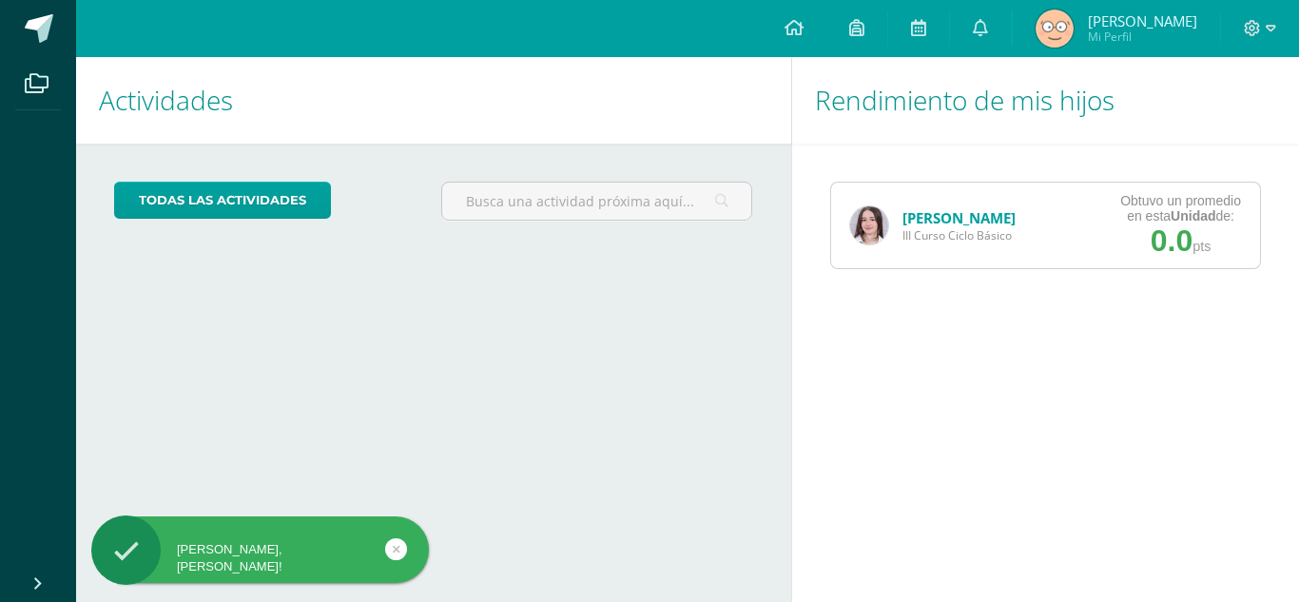
click at [959, 217] on link "[PERSON_NAME]" at bounding box center [959, 217] width 113 height 19
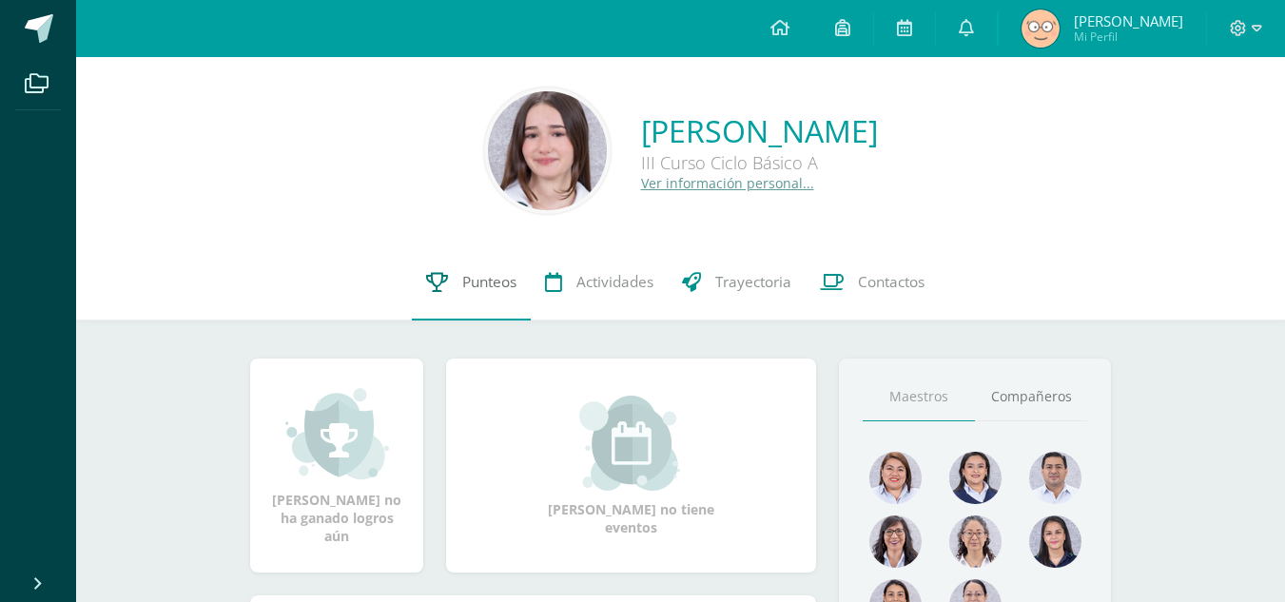
click at [491, 282] on span "Punteos" at bounding box center [489, 282] width 54 height 20
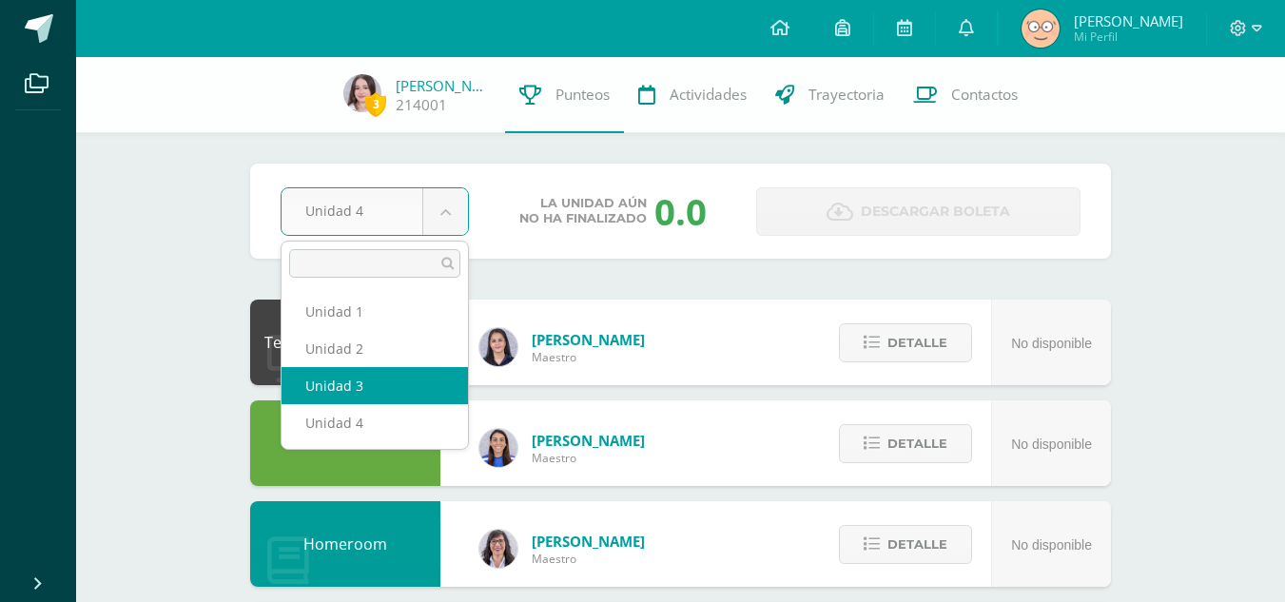
select select "Unidad 3"
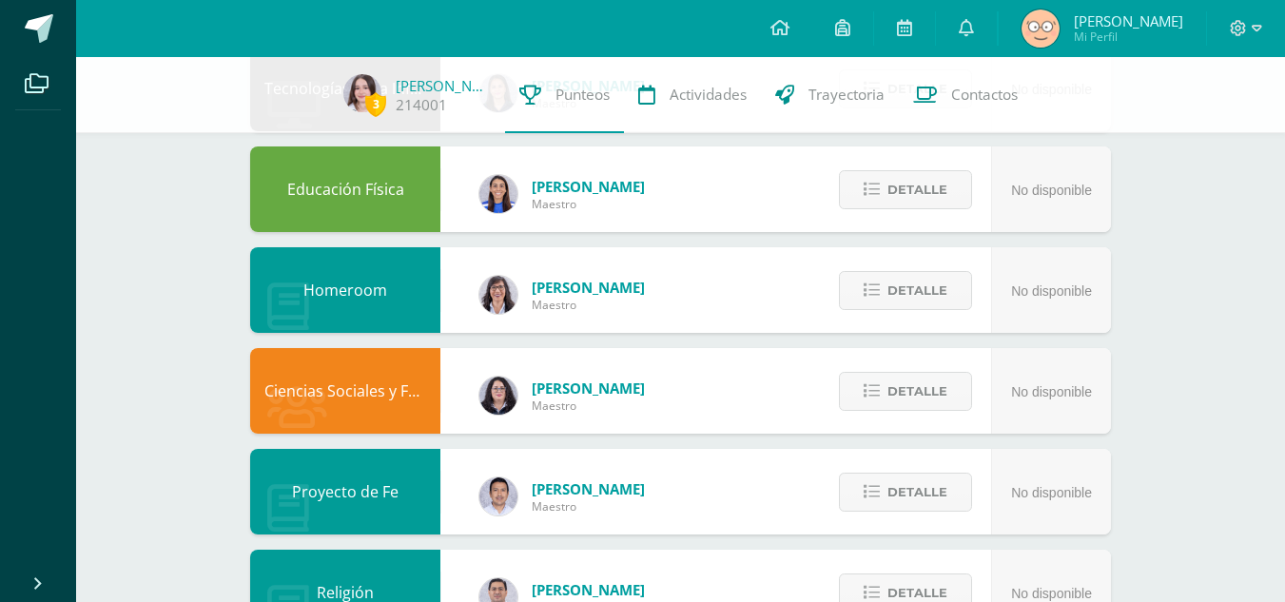
scroll to position [255, 0]
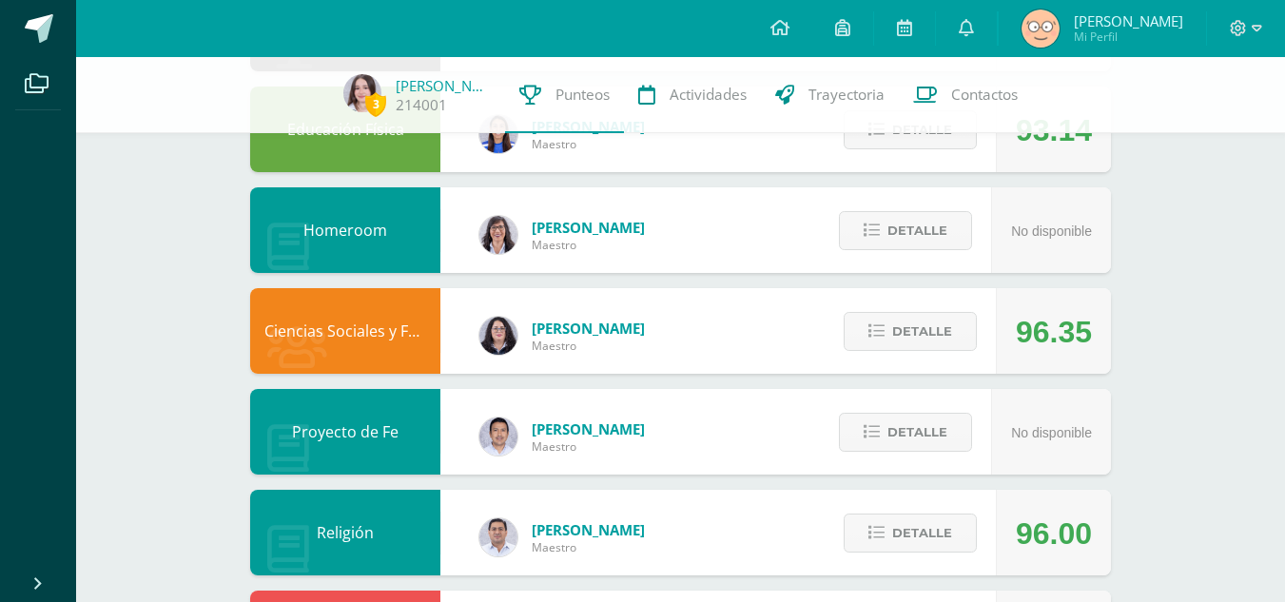
scroll to position [320, 0]
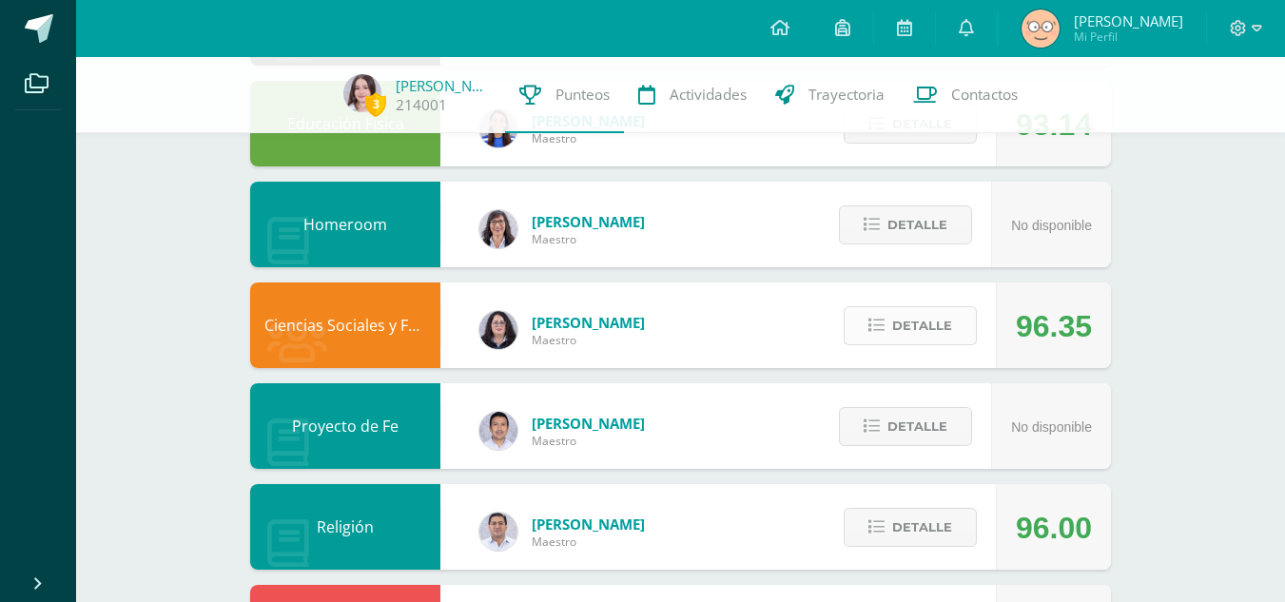
click at [938, 320] on span "Detalle" at bounding box center [922, 325] width 60 height 35
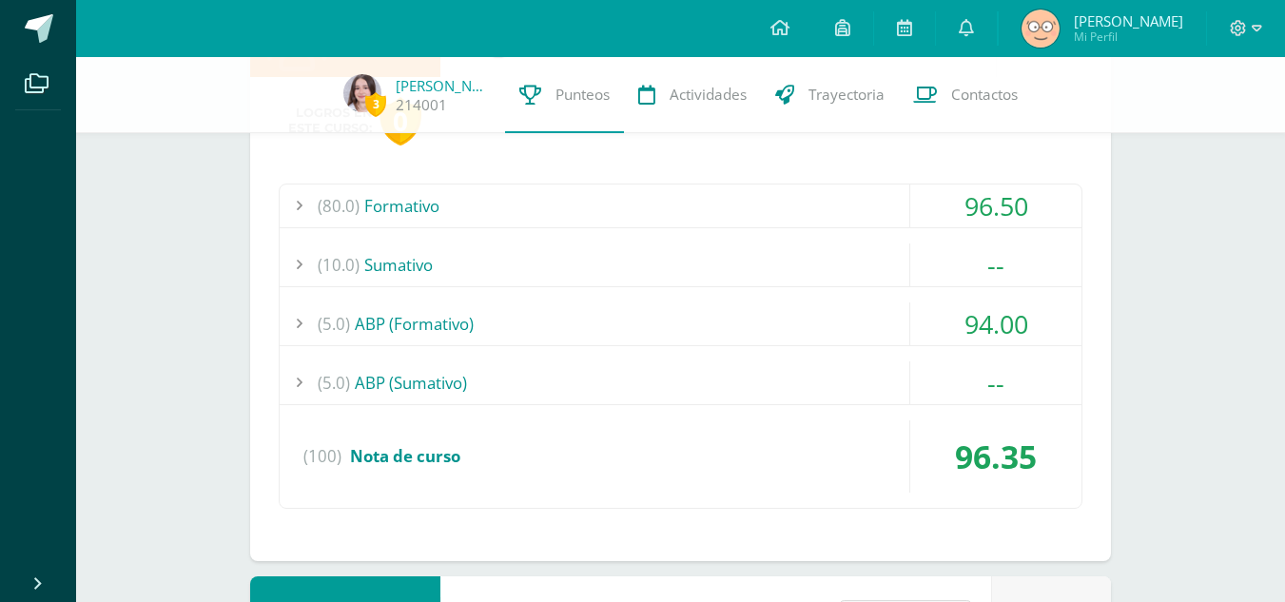
scroll to position [612, 0]
click at [716, 253] on div "(10.0) [GEOGRAPHIC_DATA]" at bounding box center [681, 264] width 802 height 43
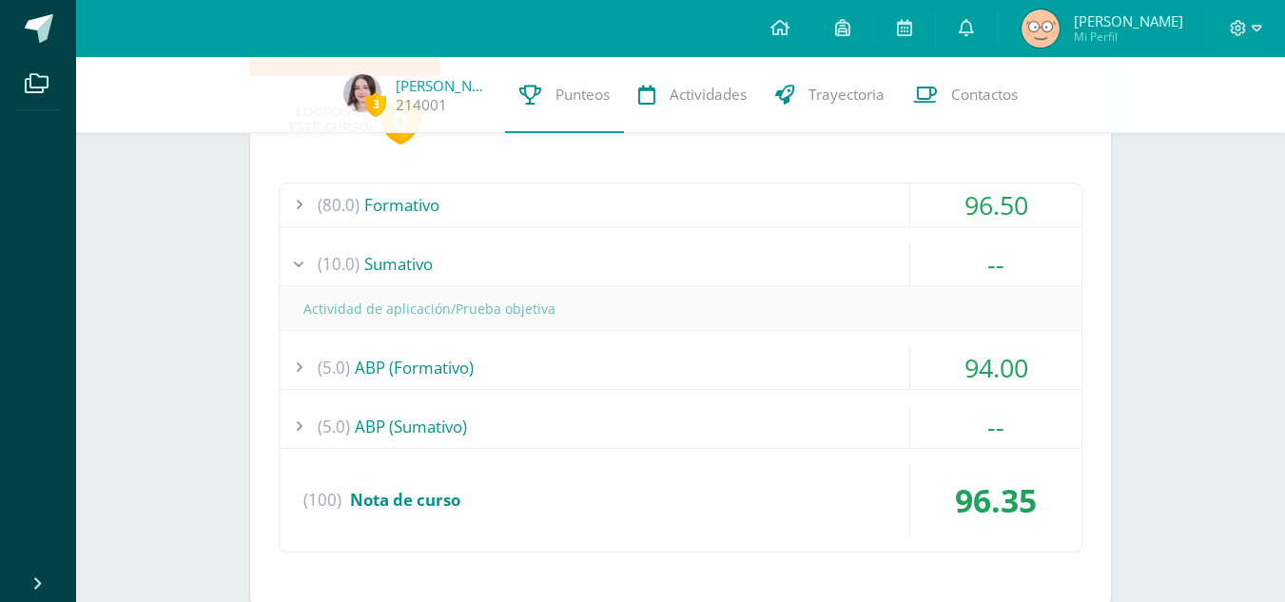
click at [716, 253] on div "(10.0) [GEOGRAPHIC_DATA]" at bounding box center [681, 264] width 802 height 43
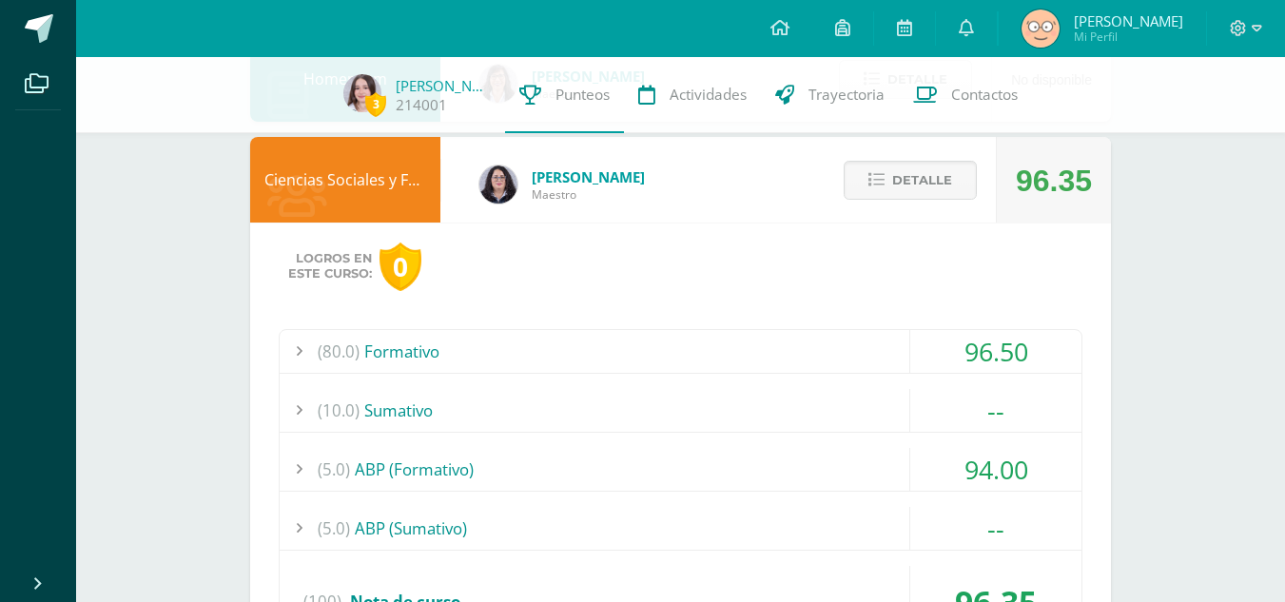
scroll to position [464, 0]
click at [898, 179] on span "Detalle" at bounding box center [922, 181] width 60 height 35
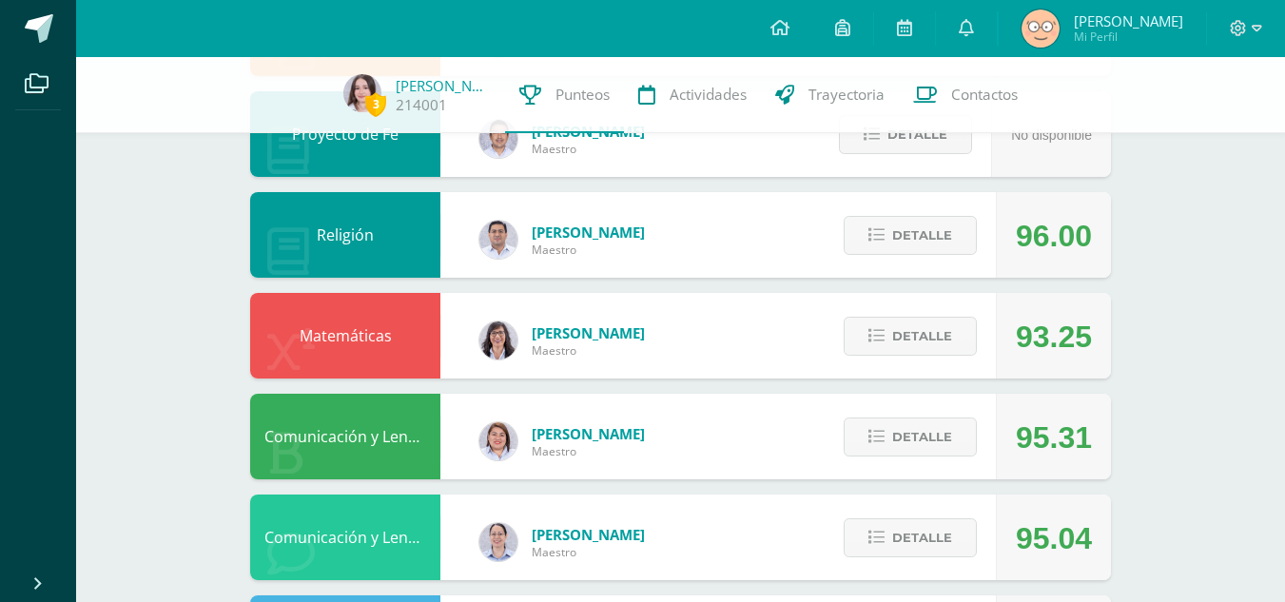
scroll to position [613, 0]
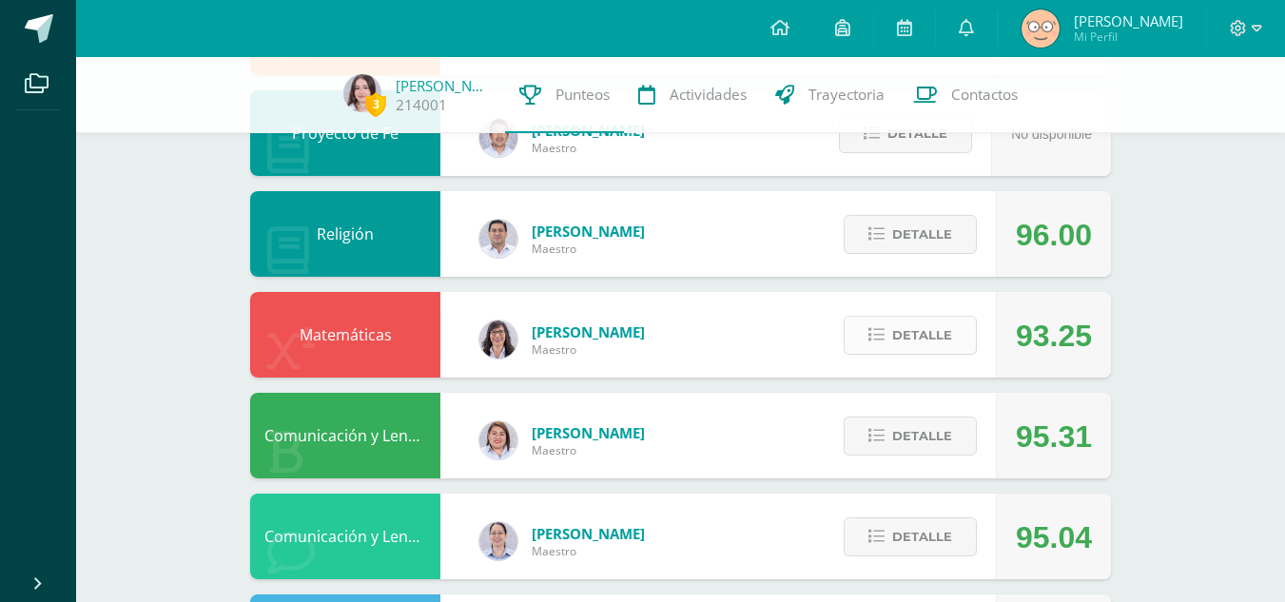
click at [858, 337] on button "Detalle" at bounding box center [910, 335] width 133 height 39
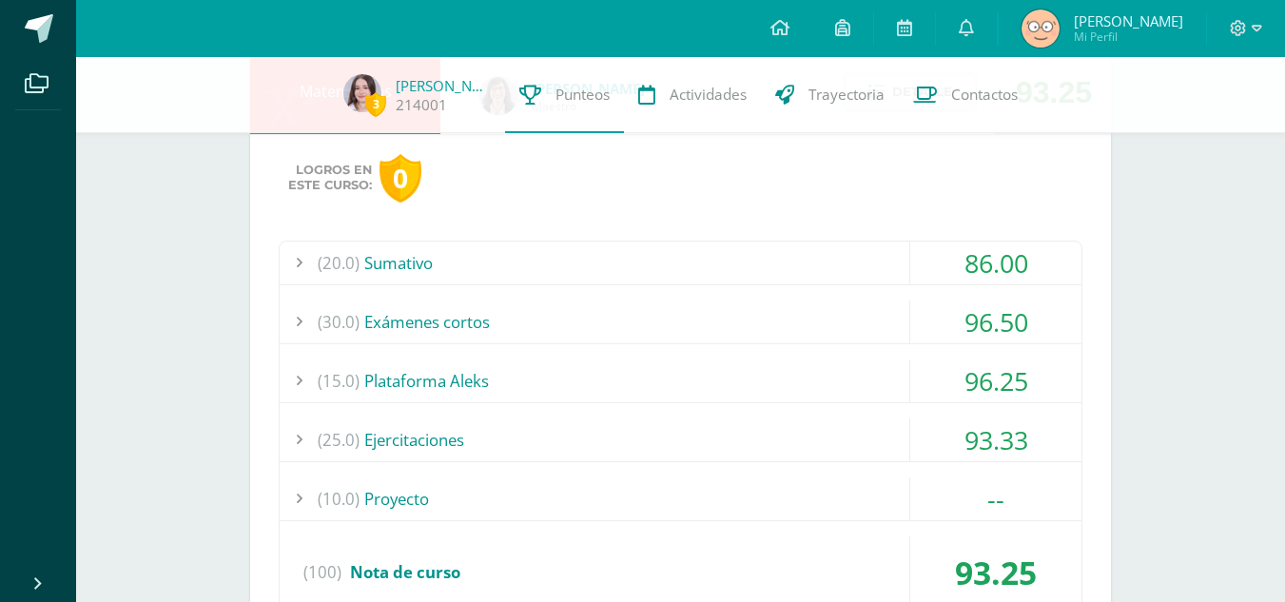
scroll to position [857, 0]
click at [680, 258] on div "(20.0) Sumativo" at bounding box center [681, 262] width 802 height 43
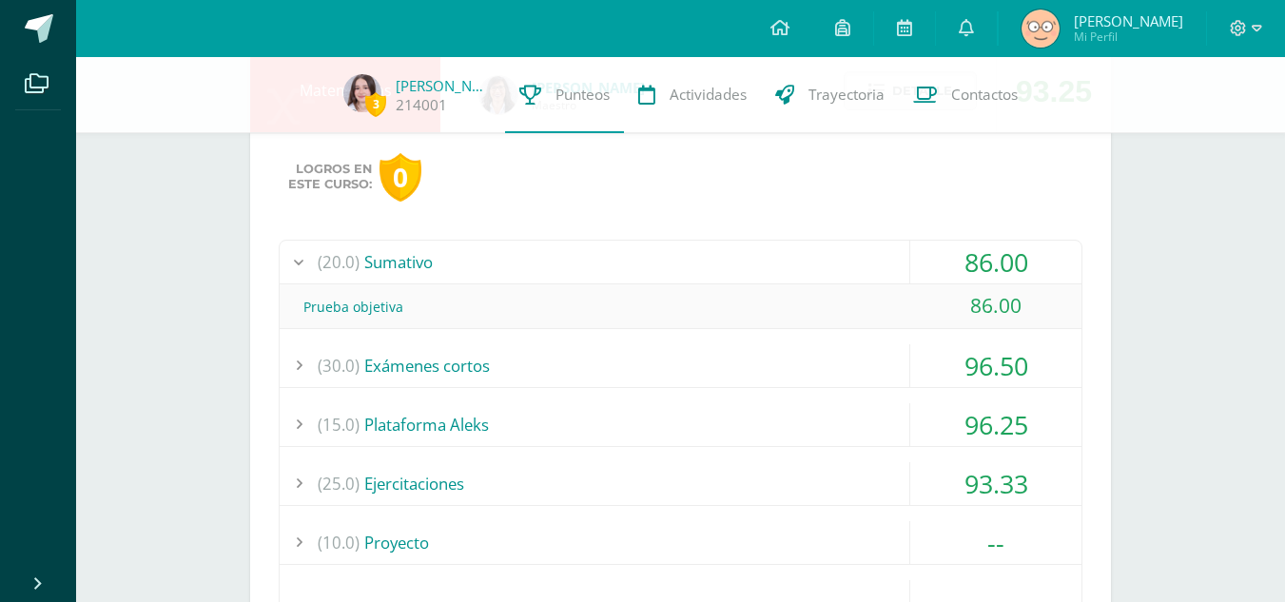
click at [680, 258] on div "(20.0) Sumativo" at bounding box center [681, 262] width 802 height 43
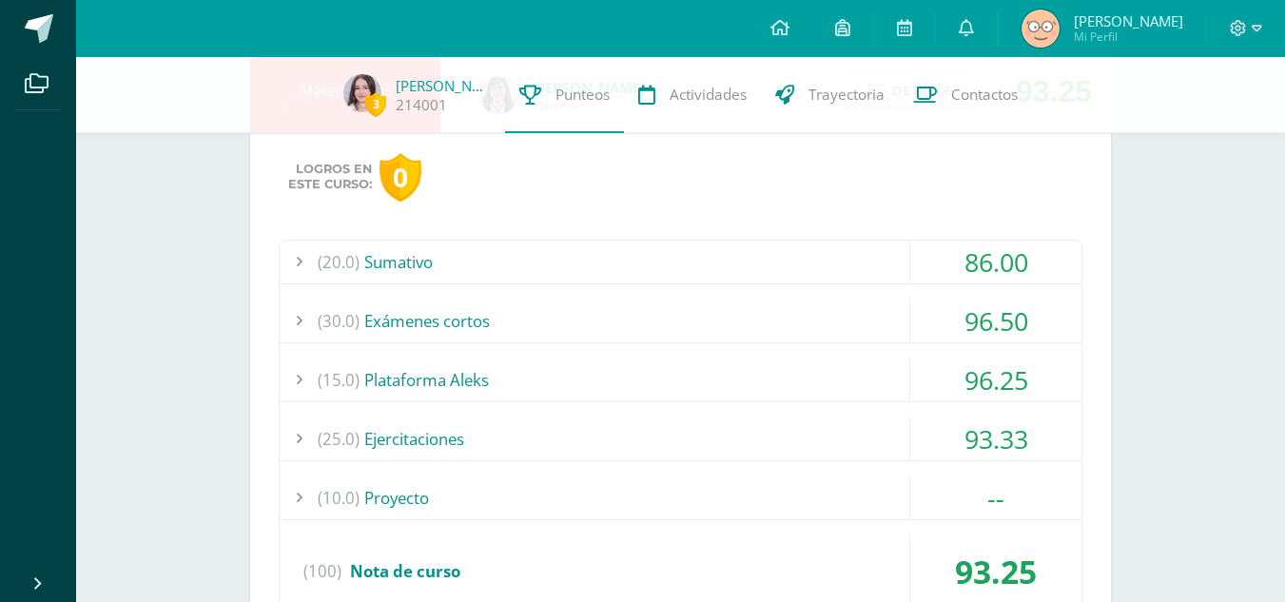
click at [646, 314] on div "(30.0) Exámenes cortos" at bounding box center [681, 321] width 802 height 43
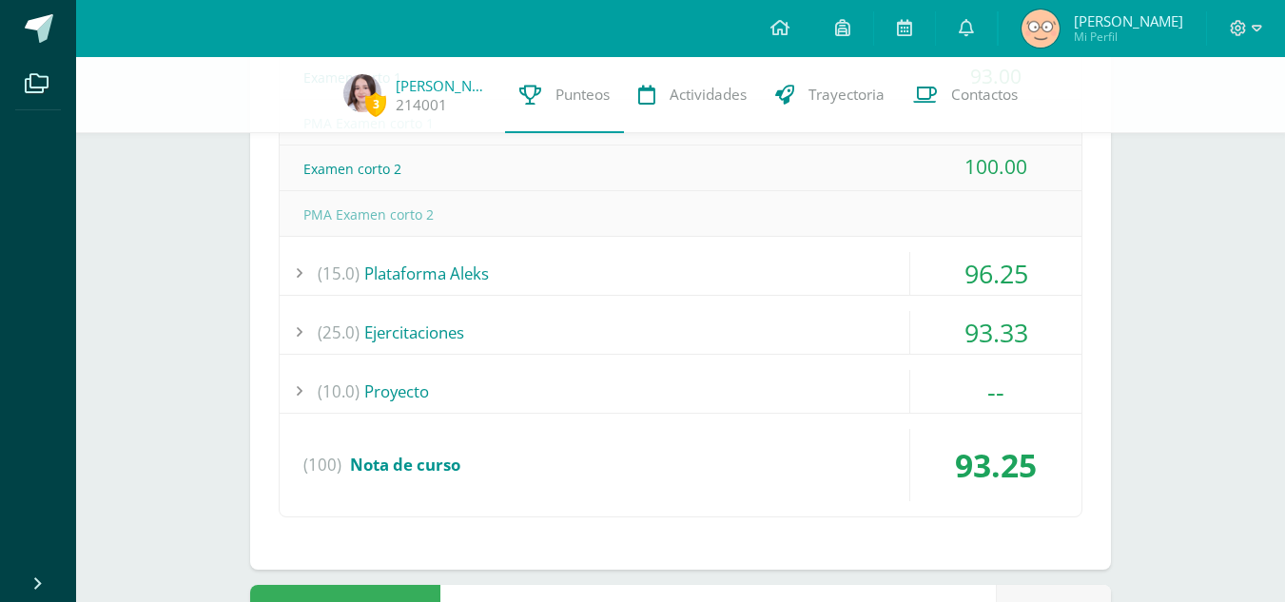
scroll to position [1156, 0]
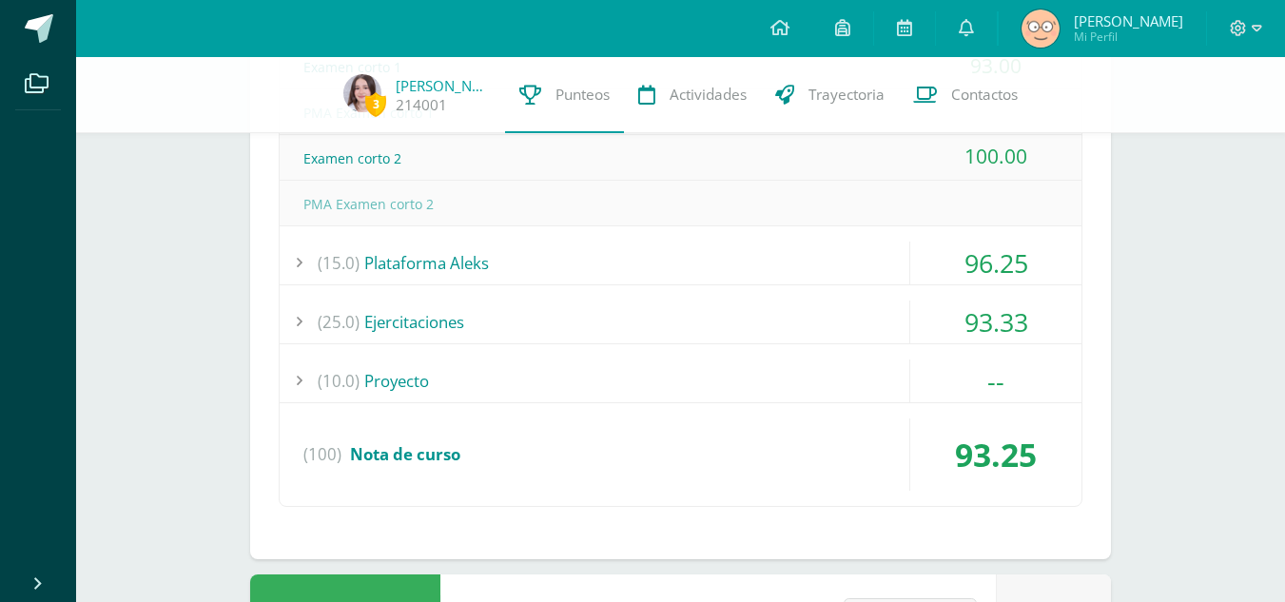
click at [590, 372] on div "(10.0) Proyecto" at bounding box center [681, 381] width 802 height 43
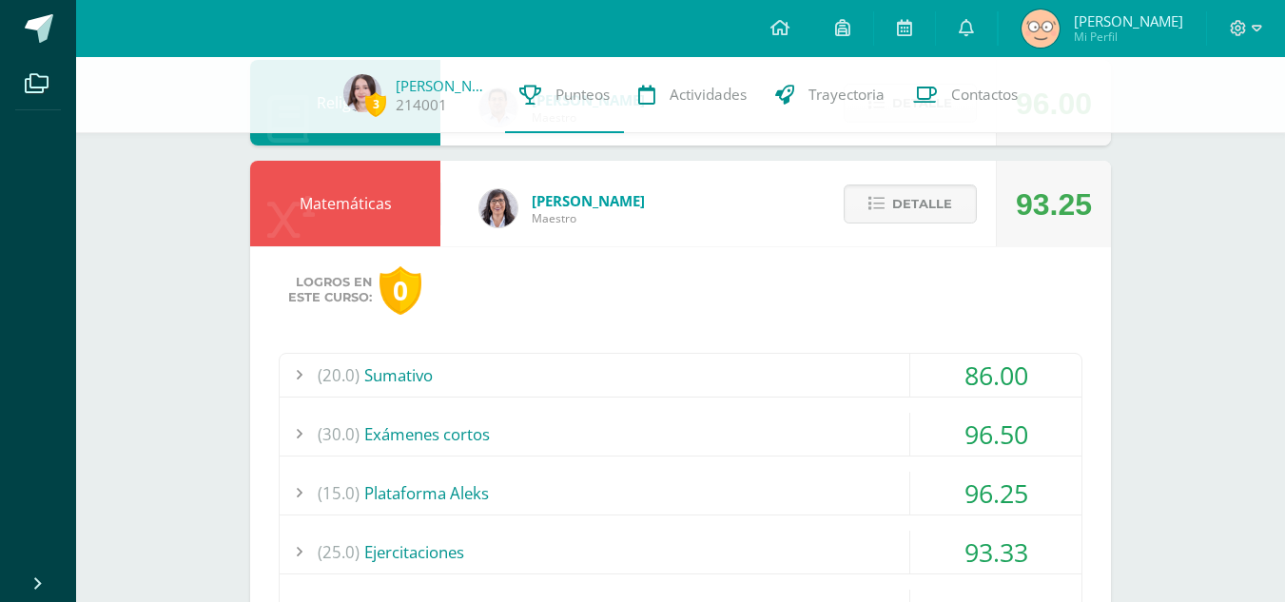
scroll to position [743, 0]
click at [869, 205] on icon at bounding box center [876, 205] width 16 height 16
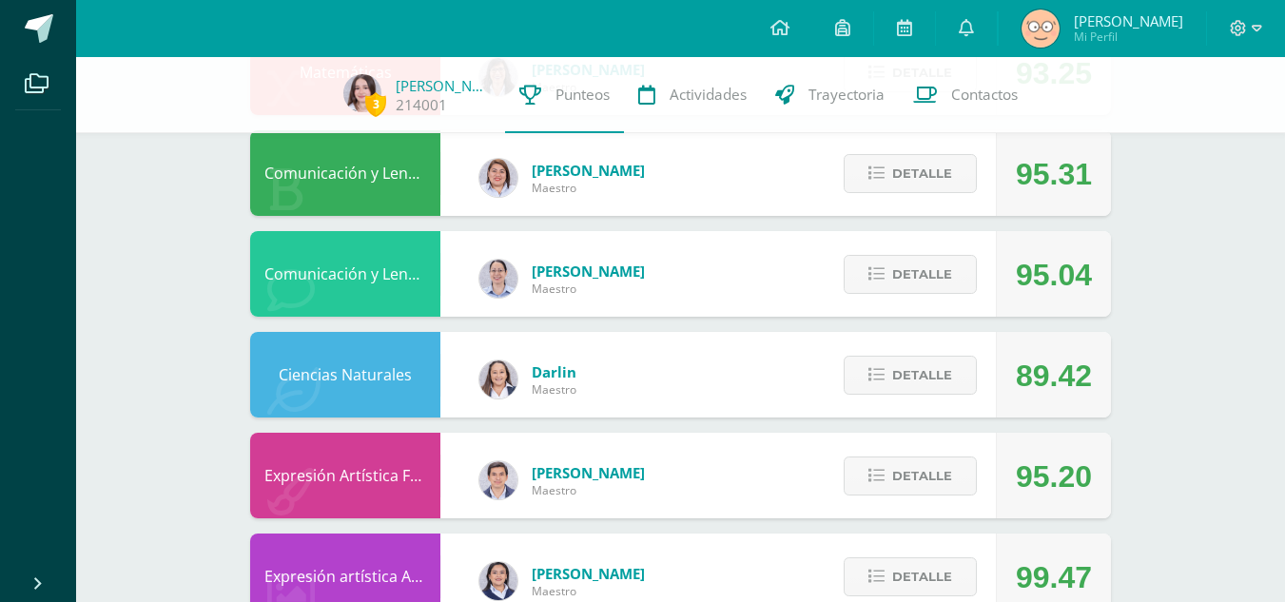
scroll to position [876, 0]
click at [921, 263] on span "Detalle" at bounding box center [922, 273] width 60 height 35
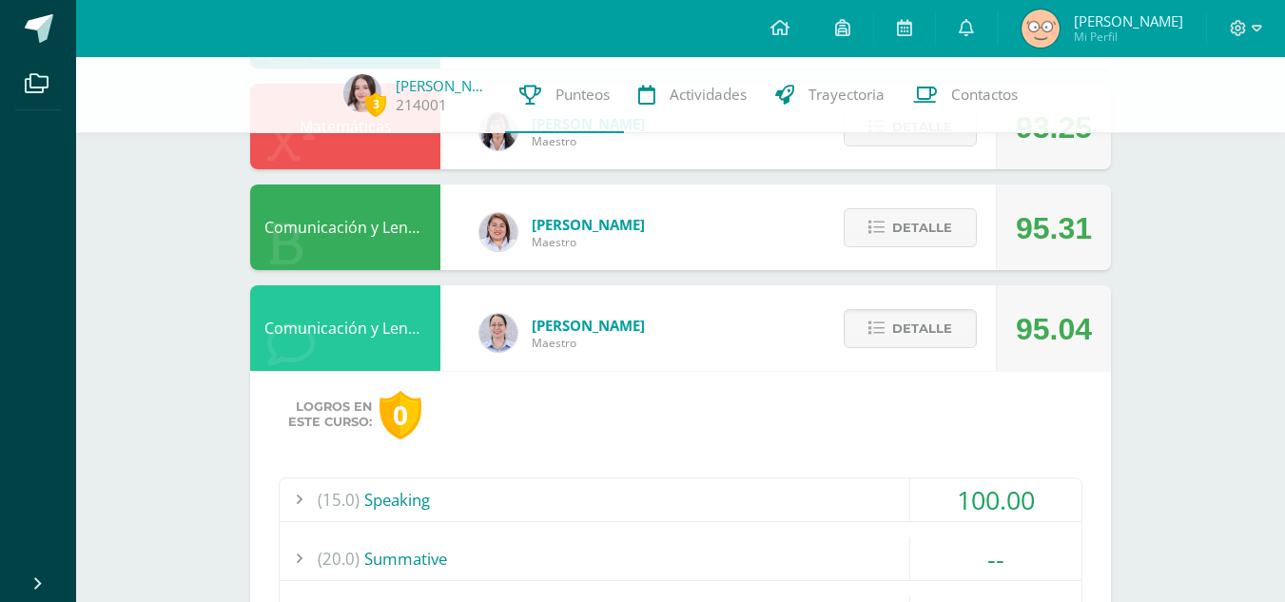
scroll to position [820, 0]
click at [923, 291] on div "Detalle" at bounding box center [905, 329] width 181 height 86
click at [936, 310] on button "Detalle" at bounding box center [910, 329] width 133 height 39
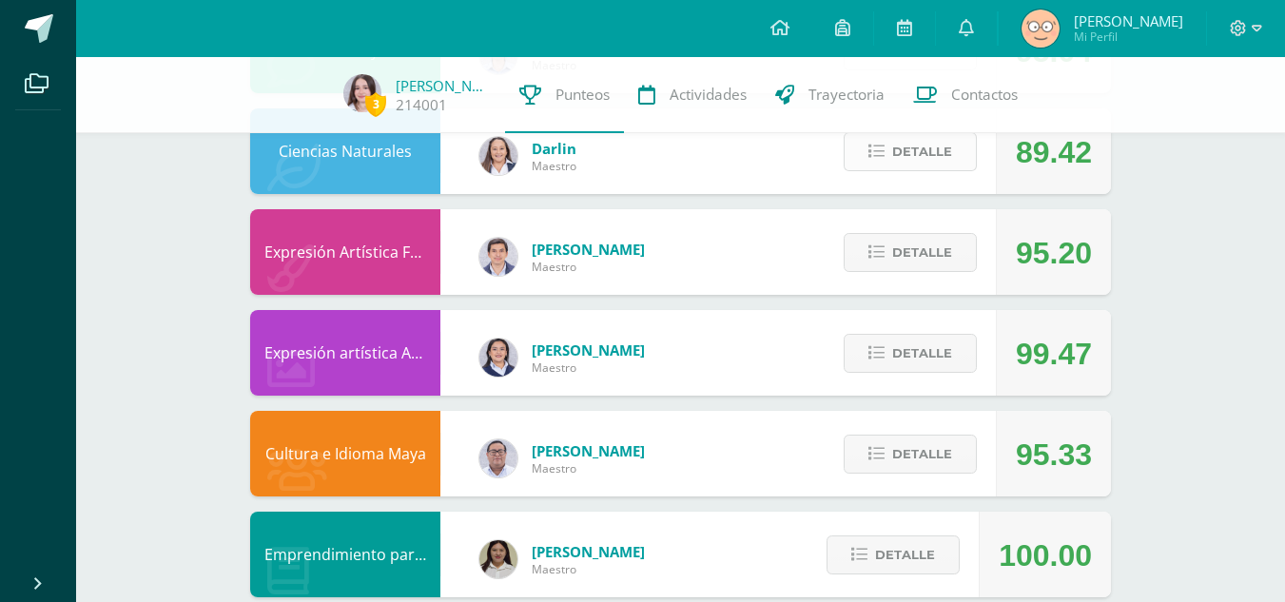
scroll to position [1205, 0]
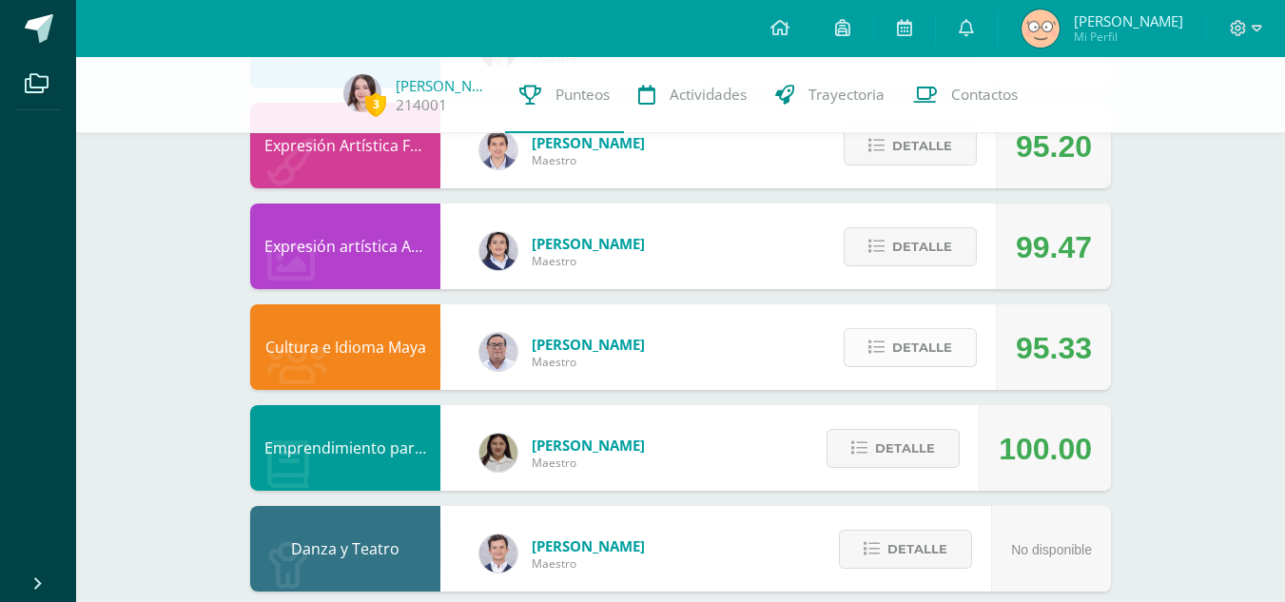
click at [885, 356] on icon at bounding box center [876, 348] width 16 height 16
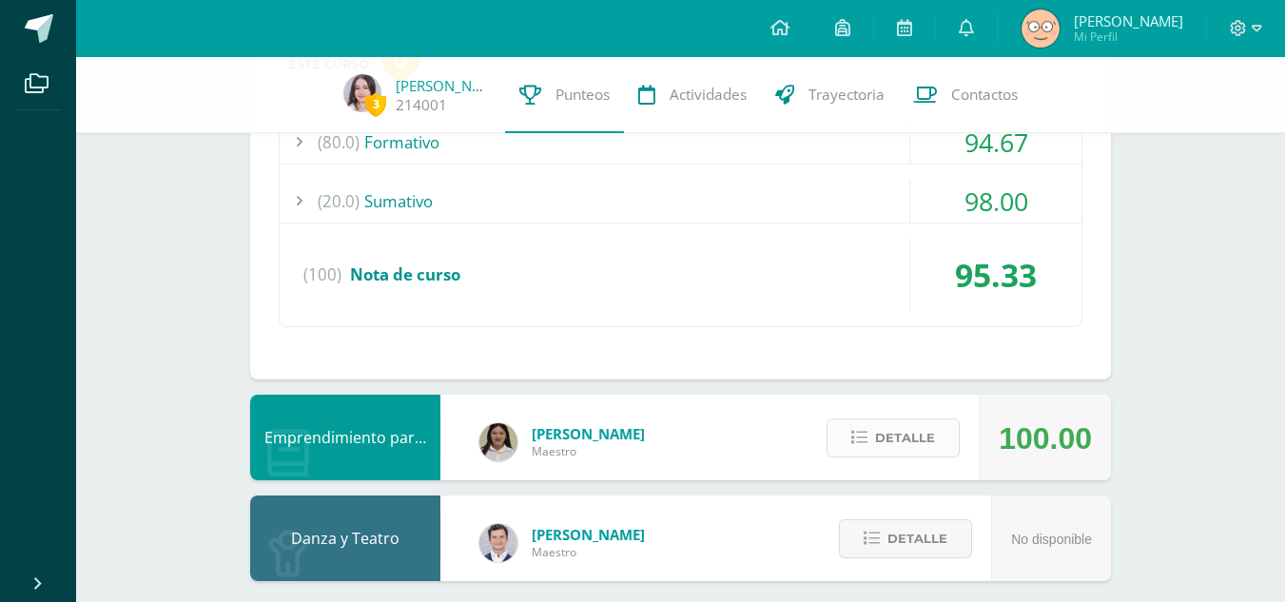
click at [912, 434] on span "Detalle" at bounding box center [905, 437] width 60 height 35
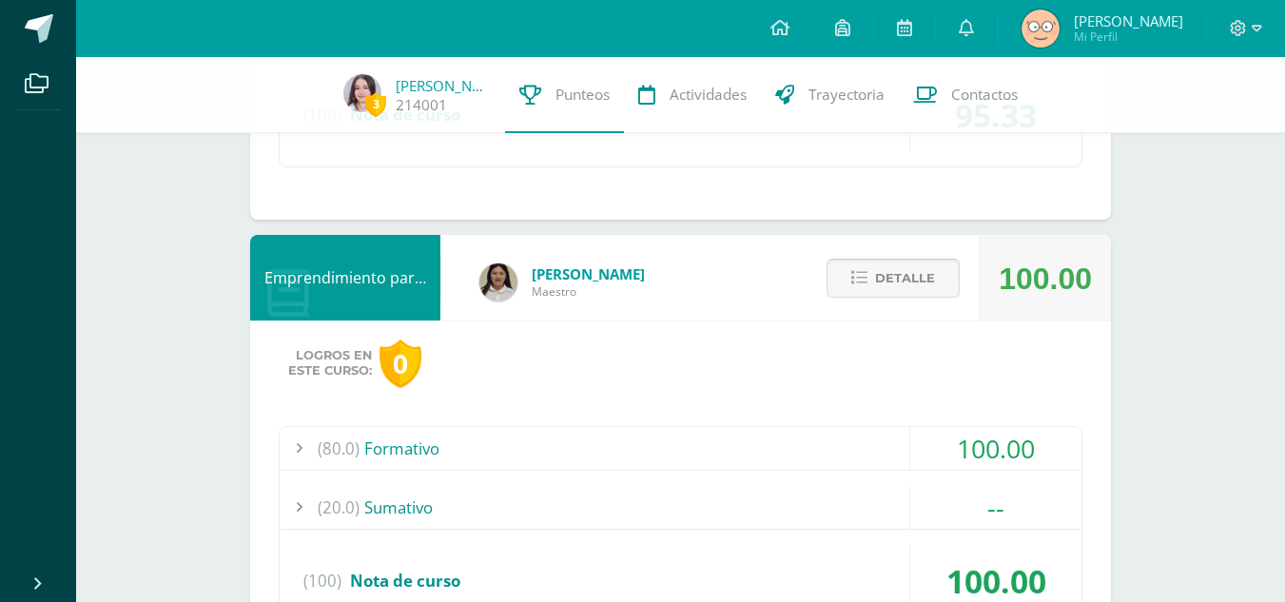
scroll to position [1745, 0]
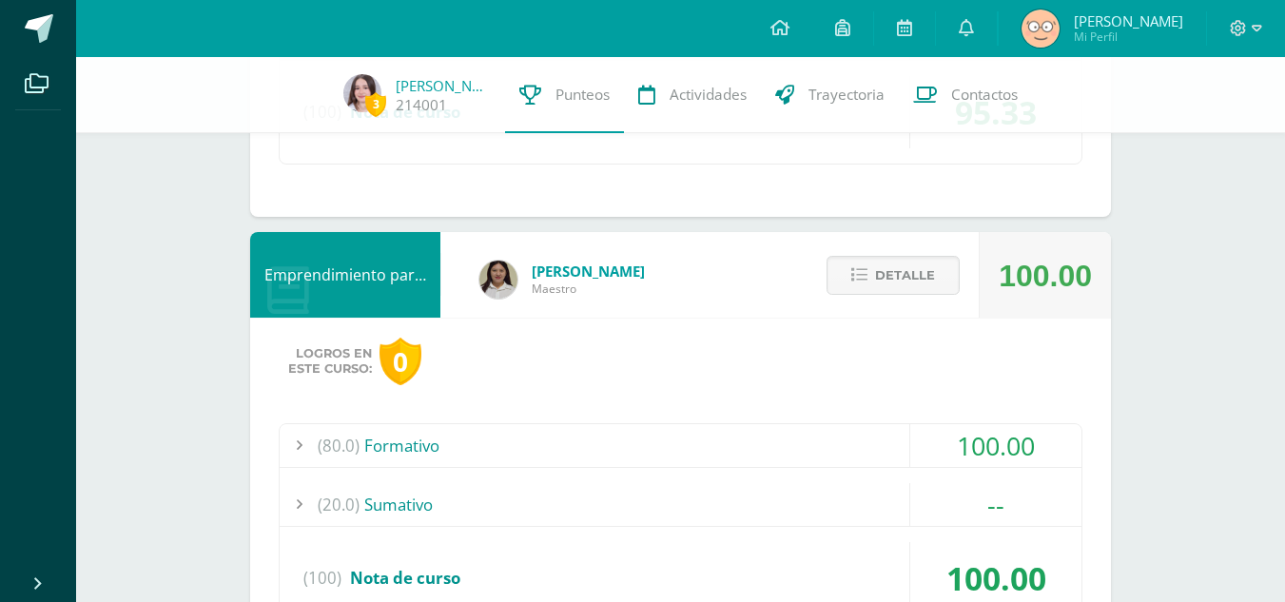
click at [894, 501] on div "(20.0) Sumativo" at bounding box center [681, 504] width 802 height 43
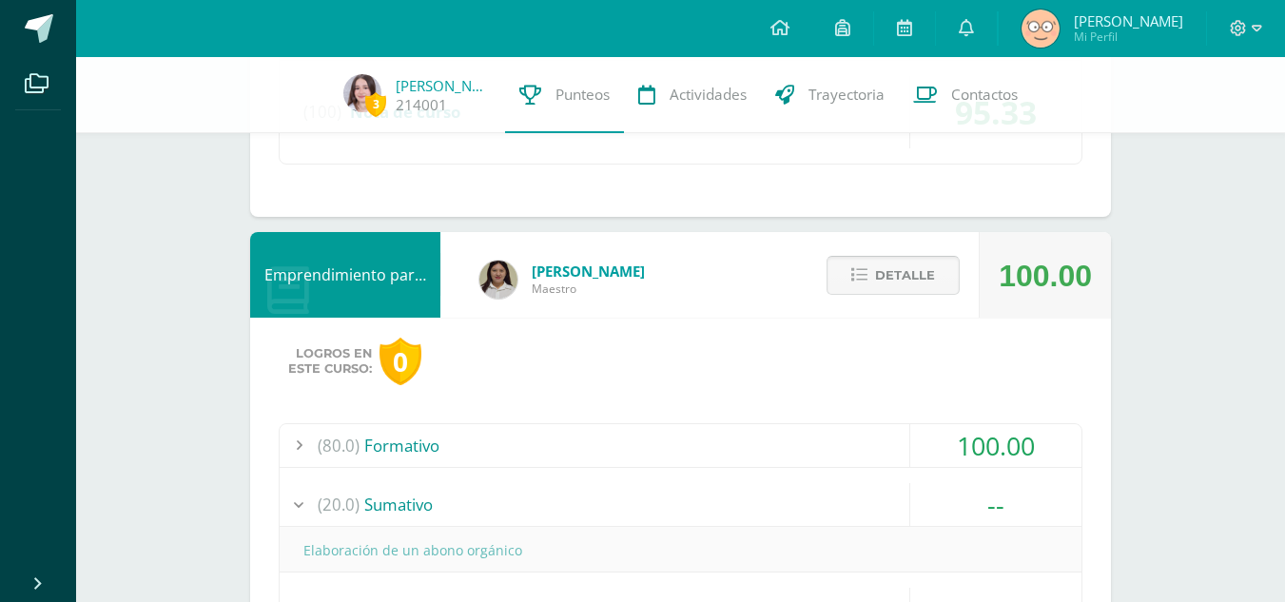
click at [906, 285] on span "Detalle" at bounding box center [905, 275] width 60 height 35
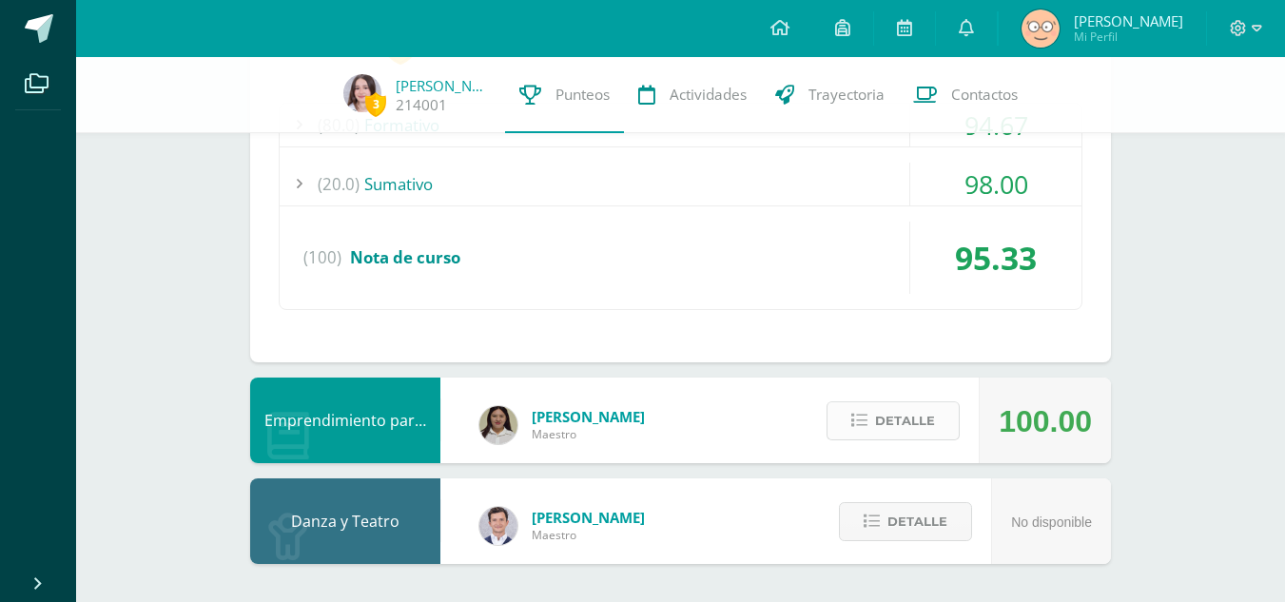
click at [933, 416] on span "Detalle" at bounding box center [905, 420] width 60 height 35
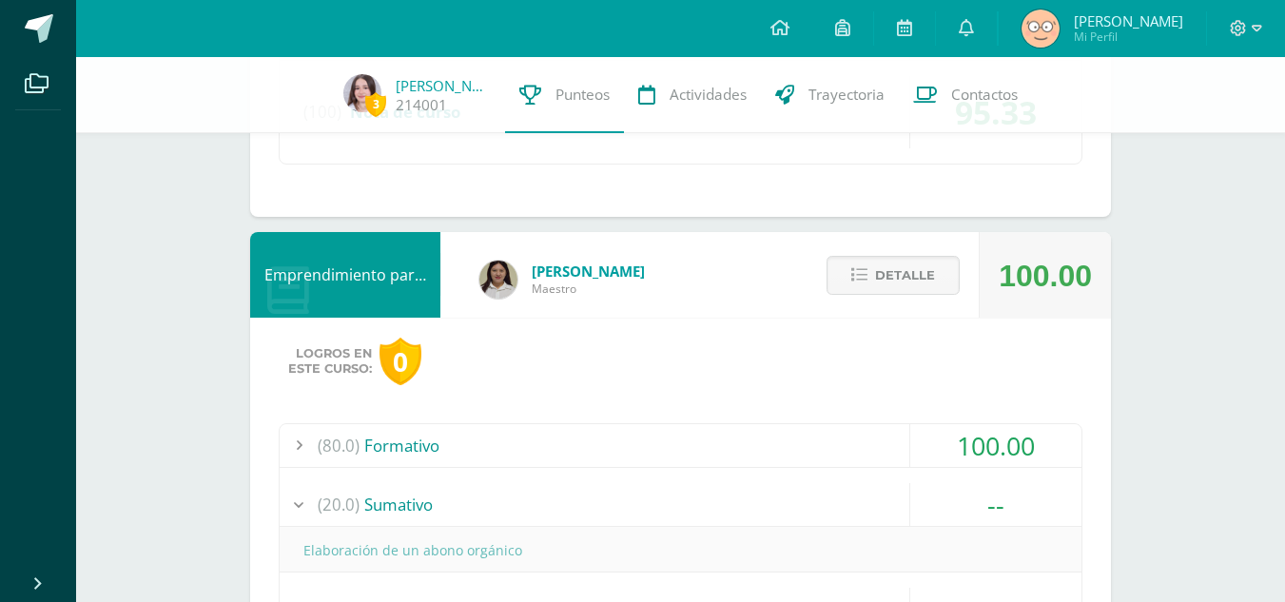
click at [740, 469] on div "(80.0) Formativo 100.00 Exposición campos productivos 100.00" at bounding box center [681, 549] width 804 height 253
click at [702, 435] on div "(80.0) Formativo" at bounding box center [681, 445] width 802 height 43
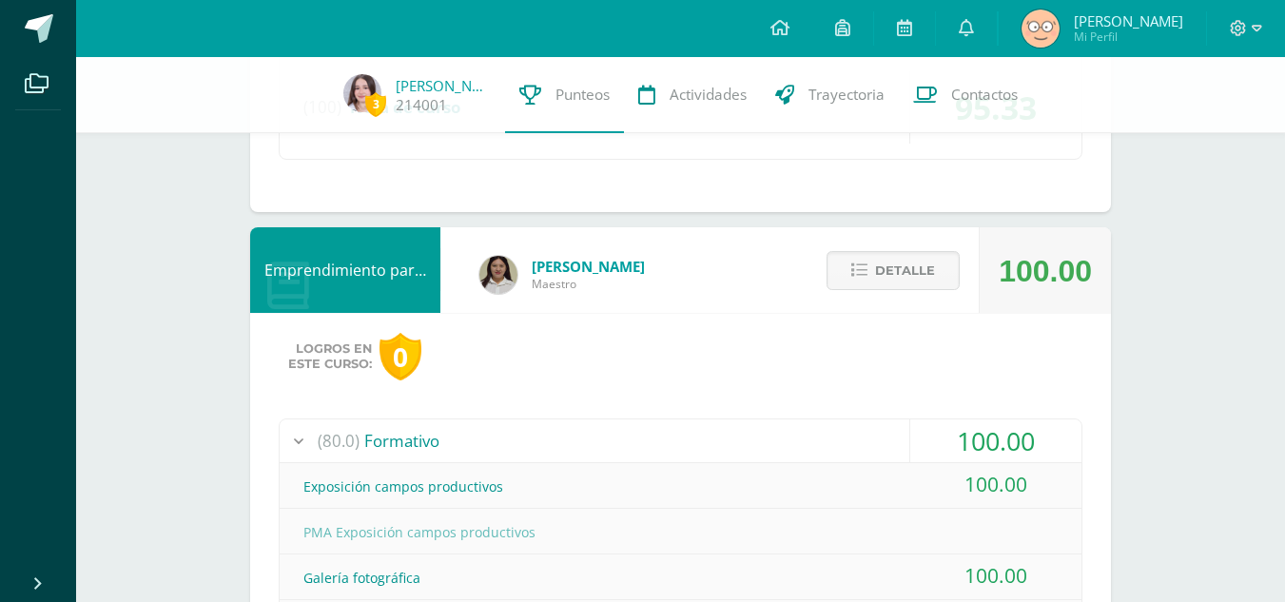
scroll to position [1742, 0]
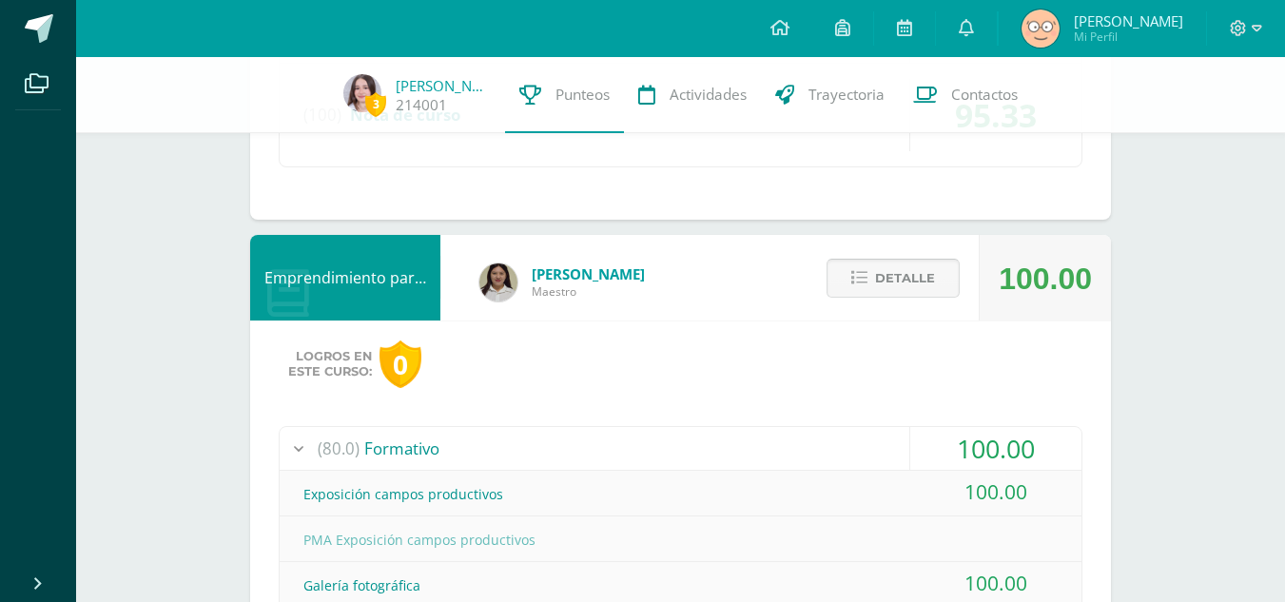
click at [859, 272] on icon at bounding box center [859, 278] width 16 height 16
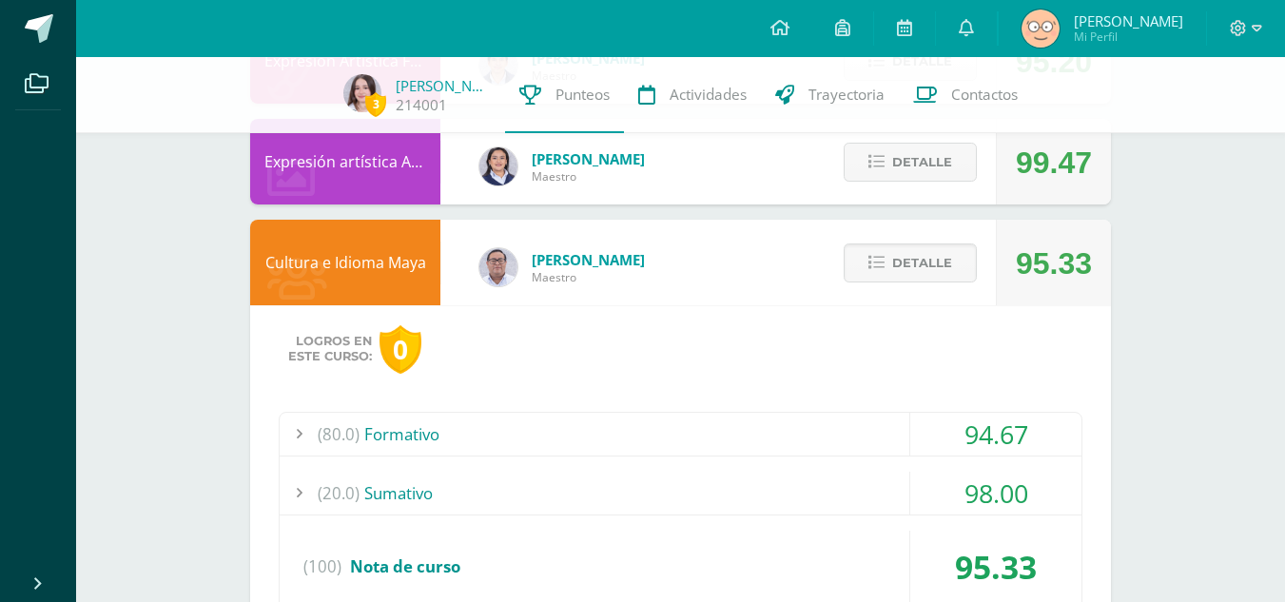
scroll to position [1289, 0]
click at [863, 267] on button "Detalle" at bounding box center [910, 263] width 133 height 39
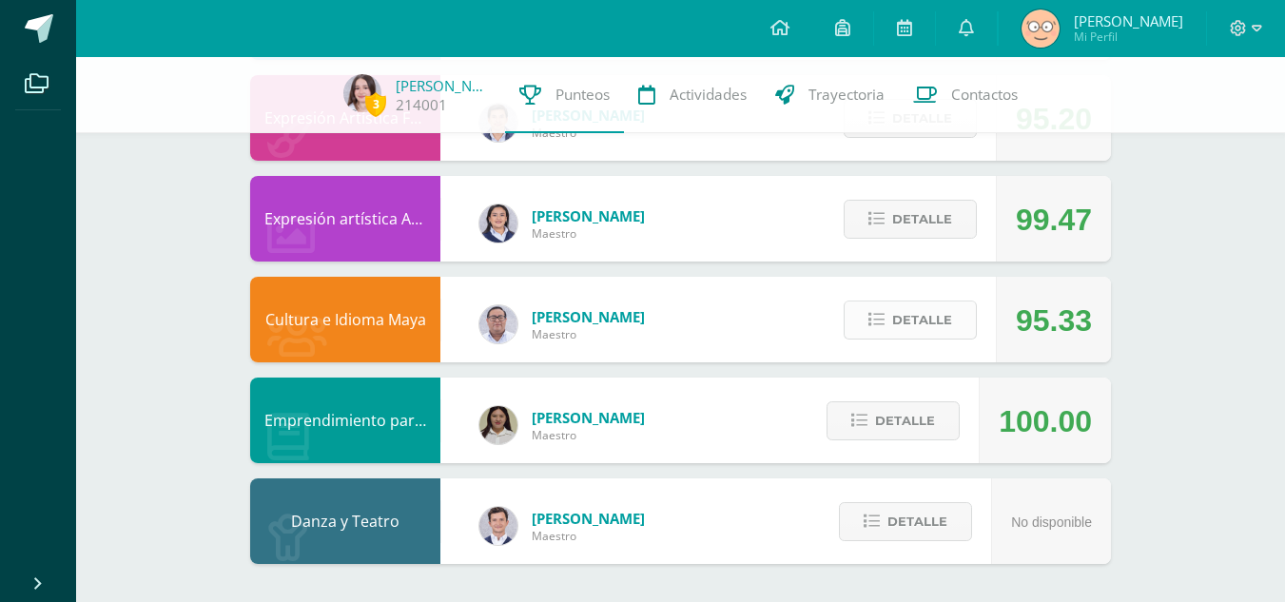
click at [892, 325] on button "Detalle" at bounding box center [910, 320] width 133 height 39
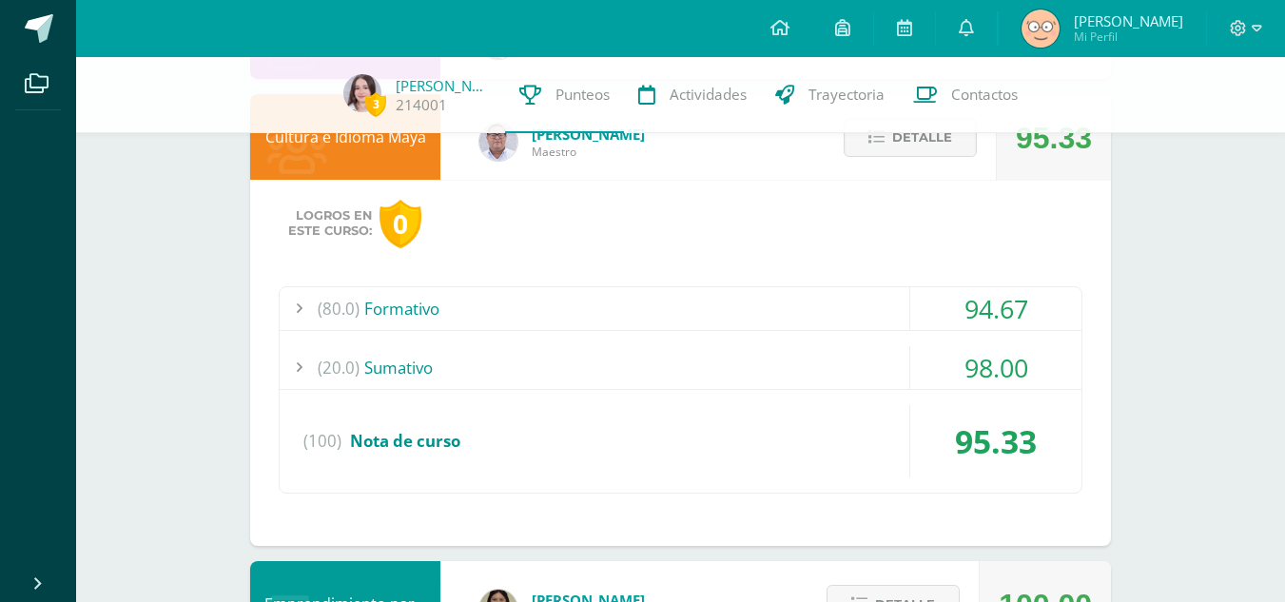
scroll to position [1416, 0]
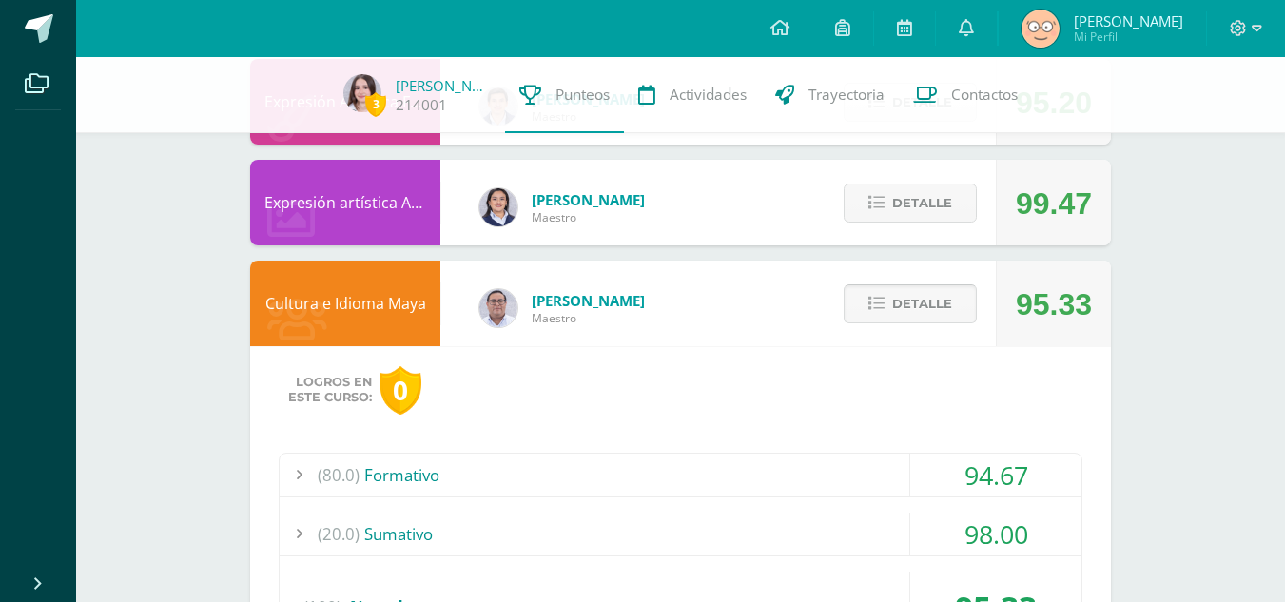
click at [897, 308] on span "Detalle" at bounding box center [922, 303] width 60 height 35
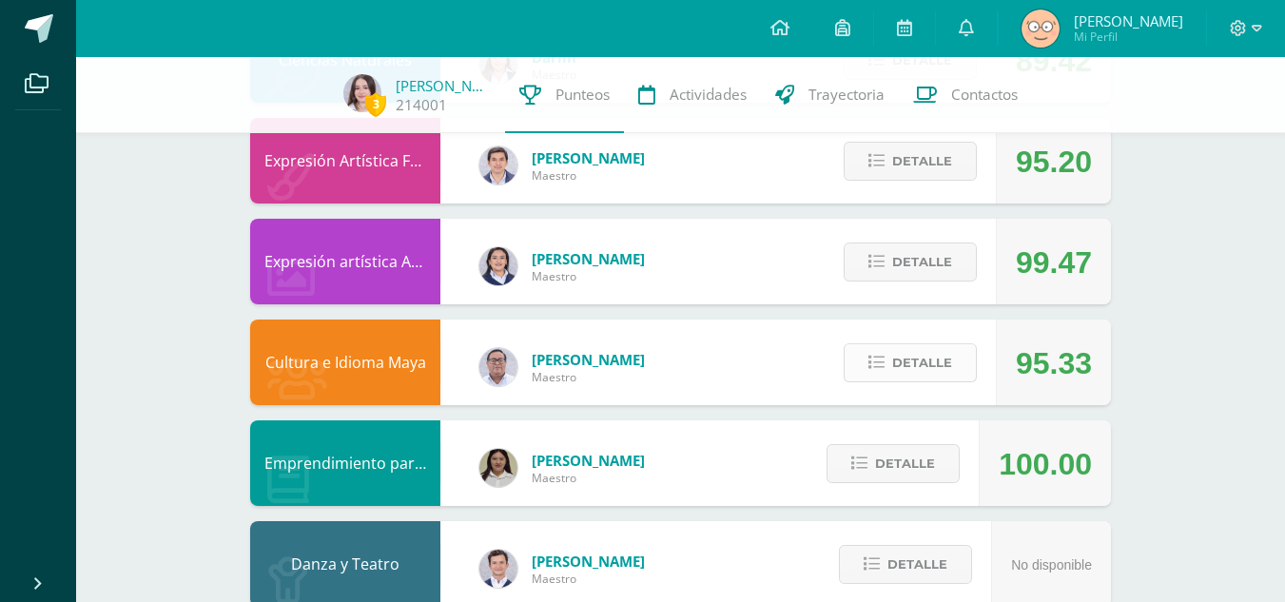
scroll to position [1189, 0]
click at [921, 379] on span "Detalle" at bounding box center [922, 363] width 60 height 35
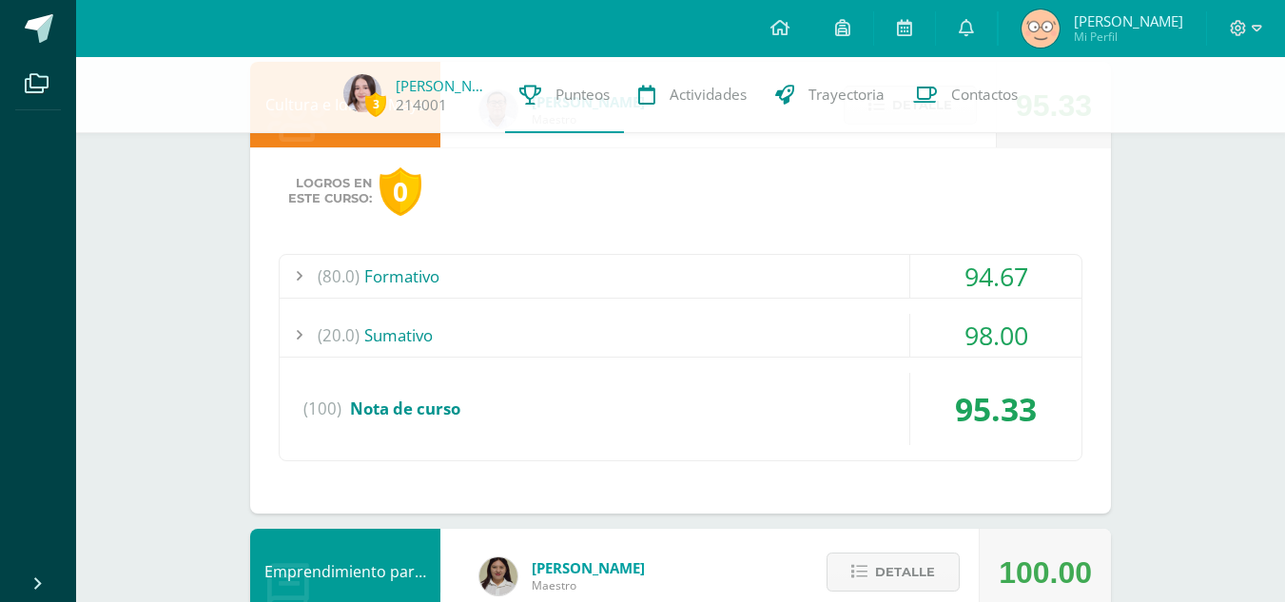
scroll to position [1449, 0]
click at [867, 334] on div "(20.0) Sumativo" at bounding box center [681, 334] width 802 height 43
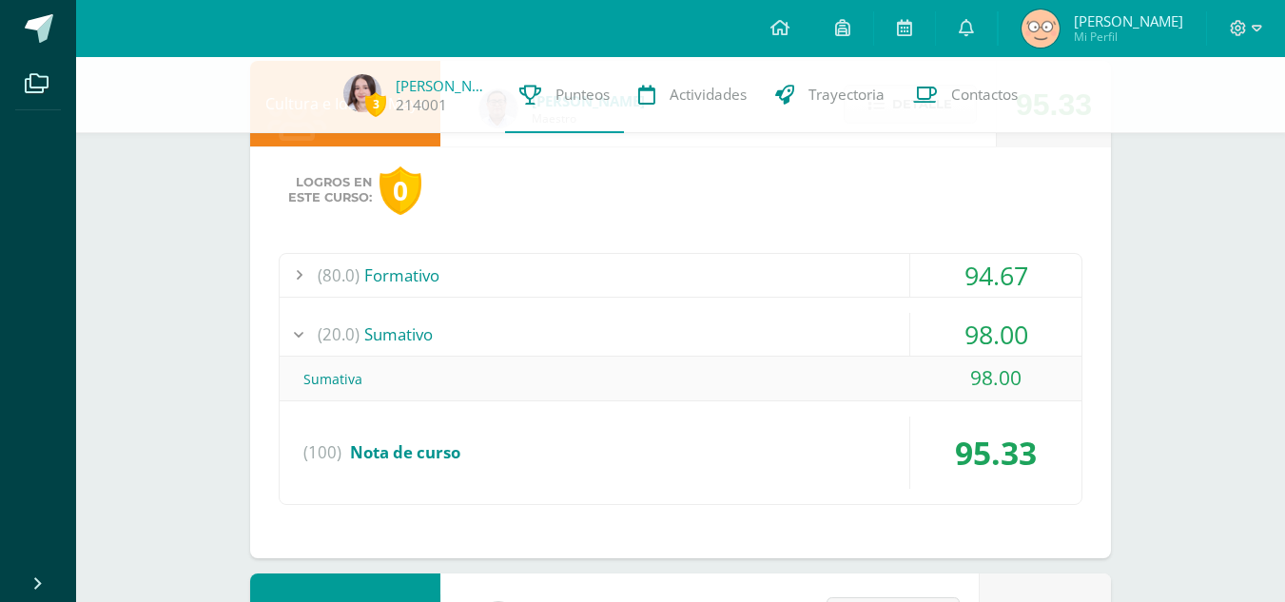
click at [867, 334] on div "(20.0) Sumativo" at bounding box center [681, 334] width 802 height 43
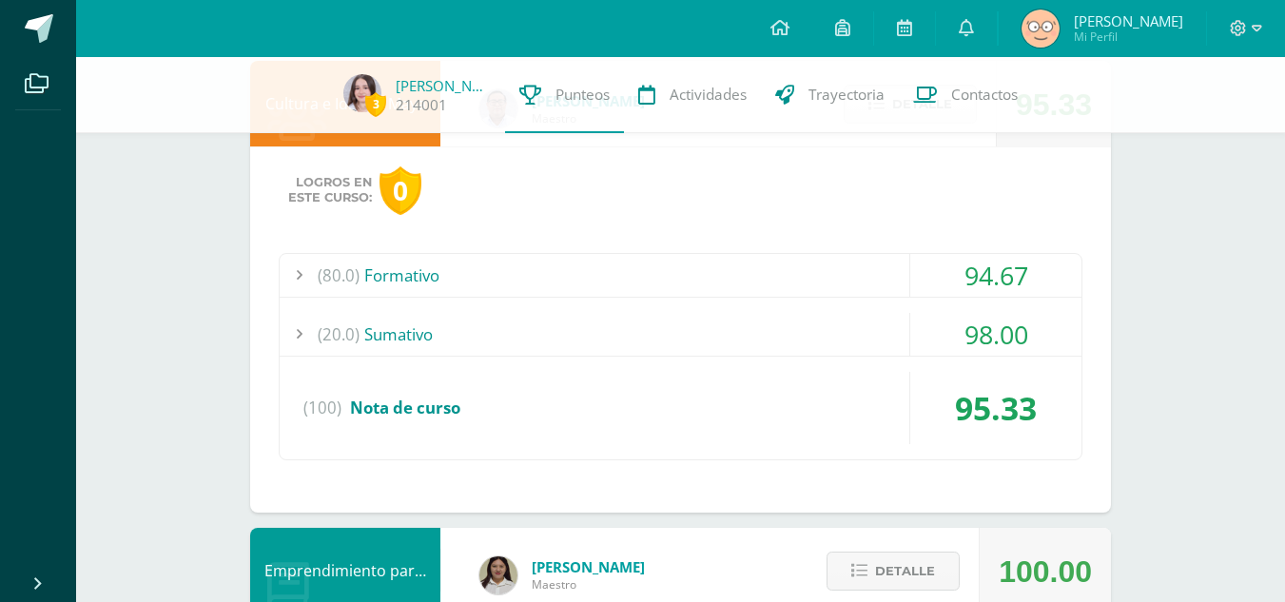
click at [844, 277] on div "(80.0) Formativo" at bounding box center [681, 275] width 802 height 43
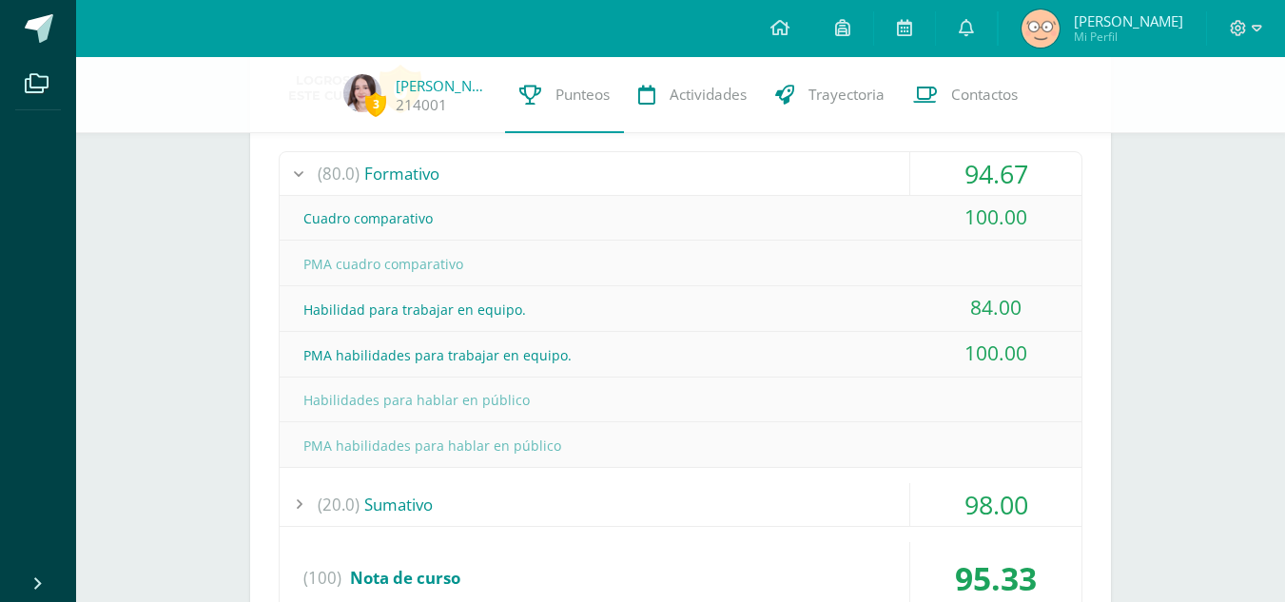
scroll to position [1553, 0]
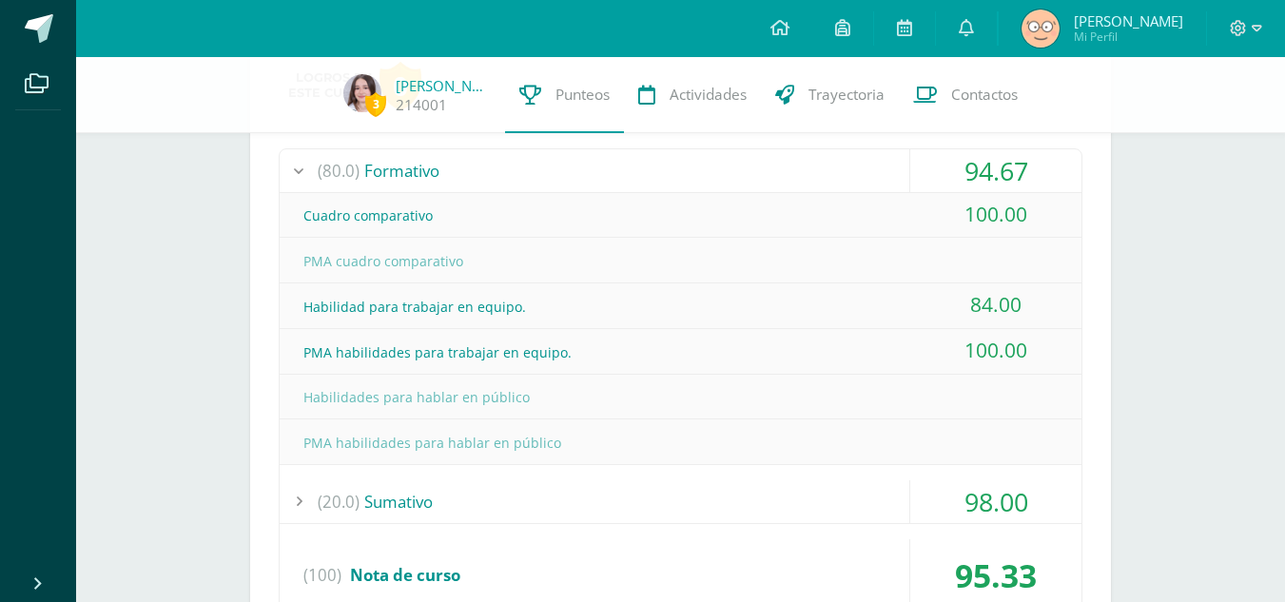
drag, startPoint x: 318, startPoint y: 398, endPoint x: 536, endPoint y: 406, distance: 218.9
click at [536, 406] on div "Habilidades para hablar en público" at bounding box center [681, 397] width 802 height 43
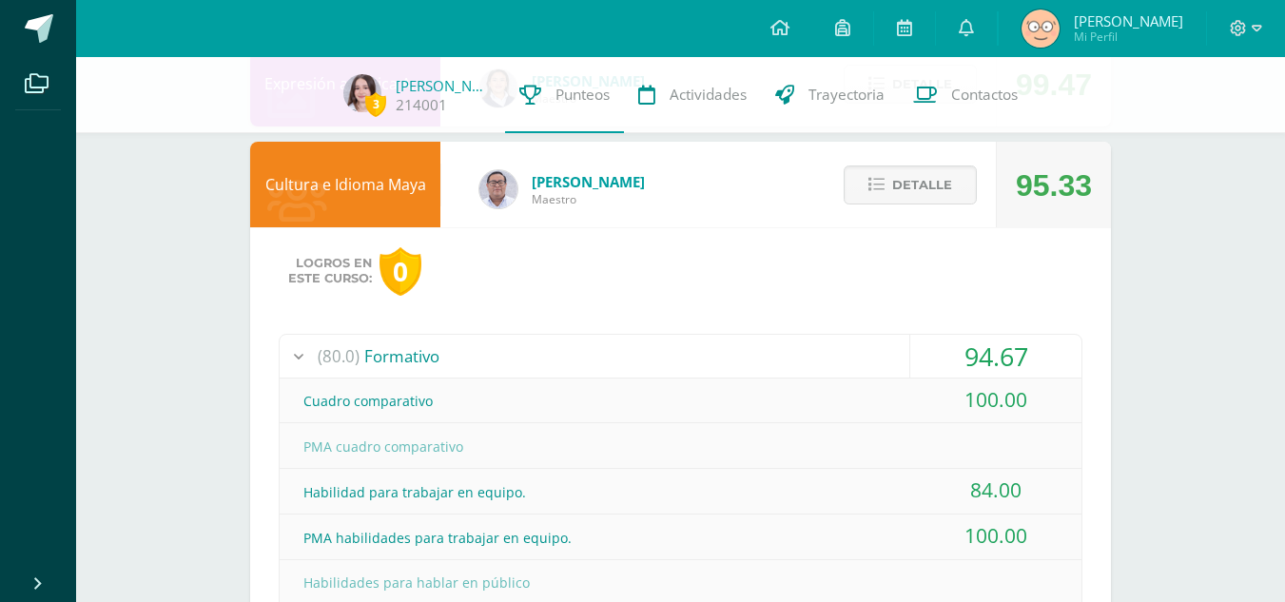
scroll to position [1366, 0]
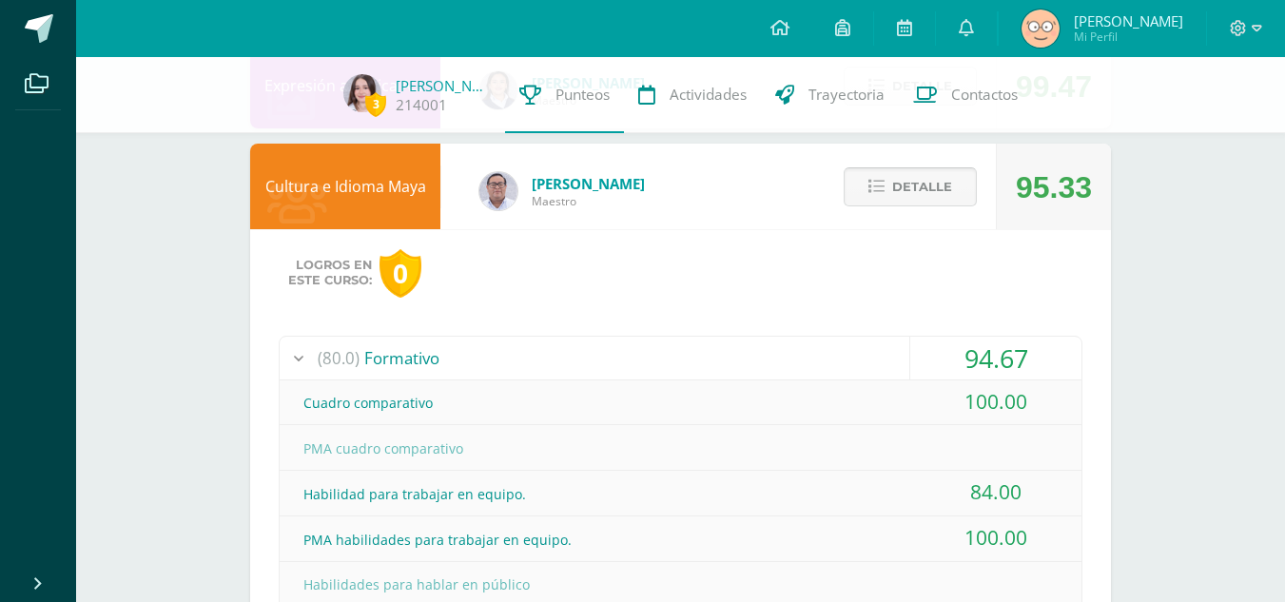
click at [892, 195] on button "Detalle" at bounding box center [910, 186] width 133 height 39
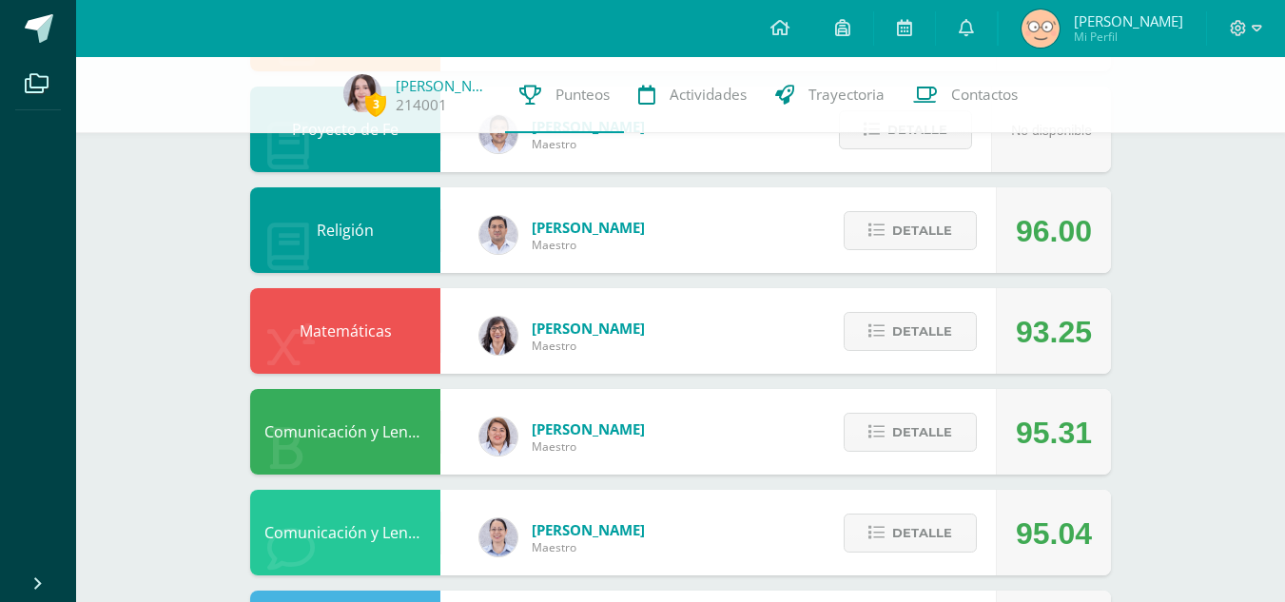
scroll to position [0, 0]
